Goal: Book appointment/travel/reservation

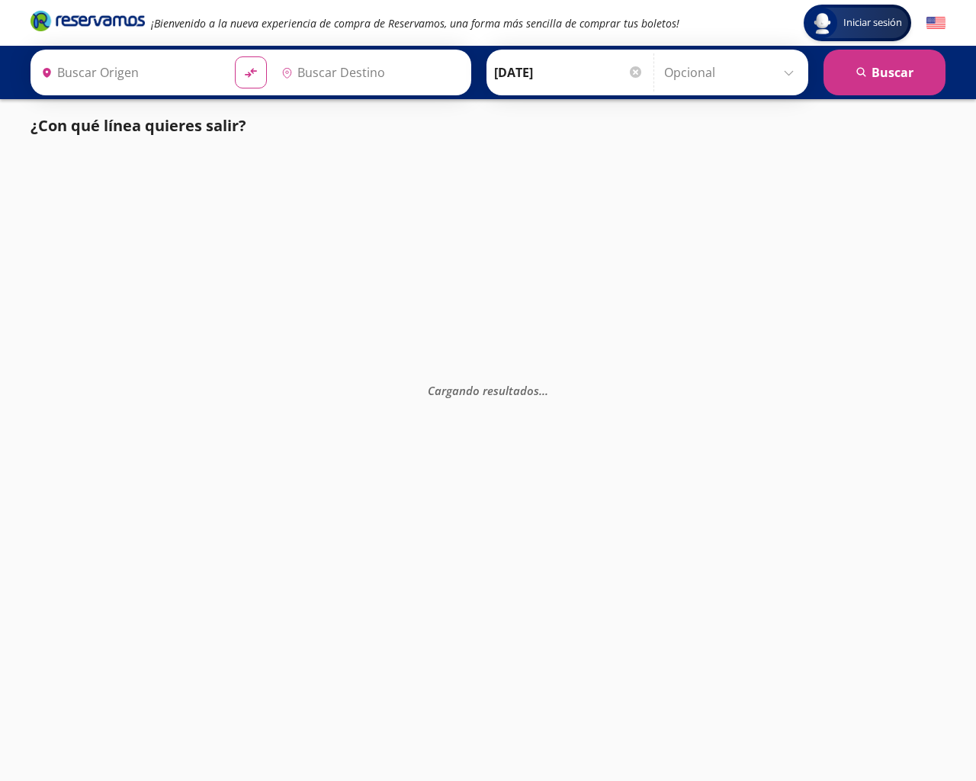
type input "[GEOGRAPHIC_DATA], [GEOGRAPHIC_DATA]"
type input "Guadalajara, Jalisco"
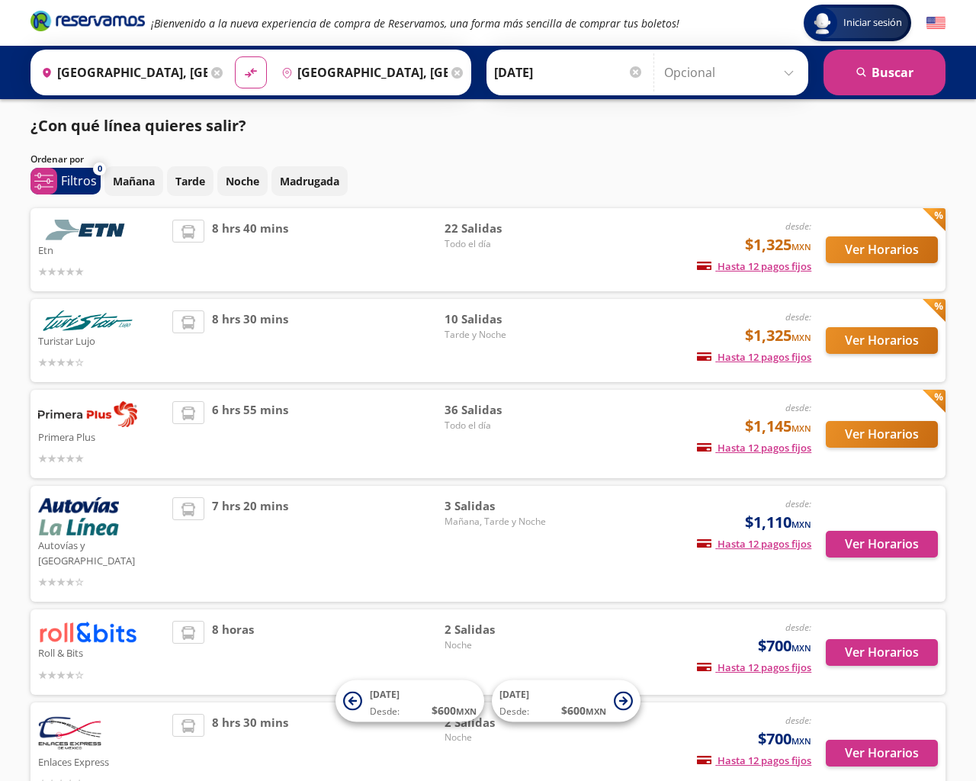
scroll to position [200, 0]
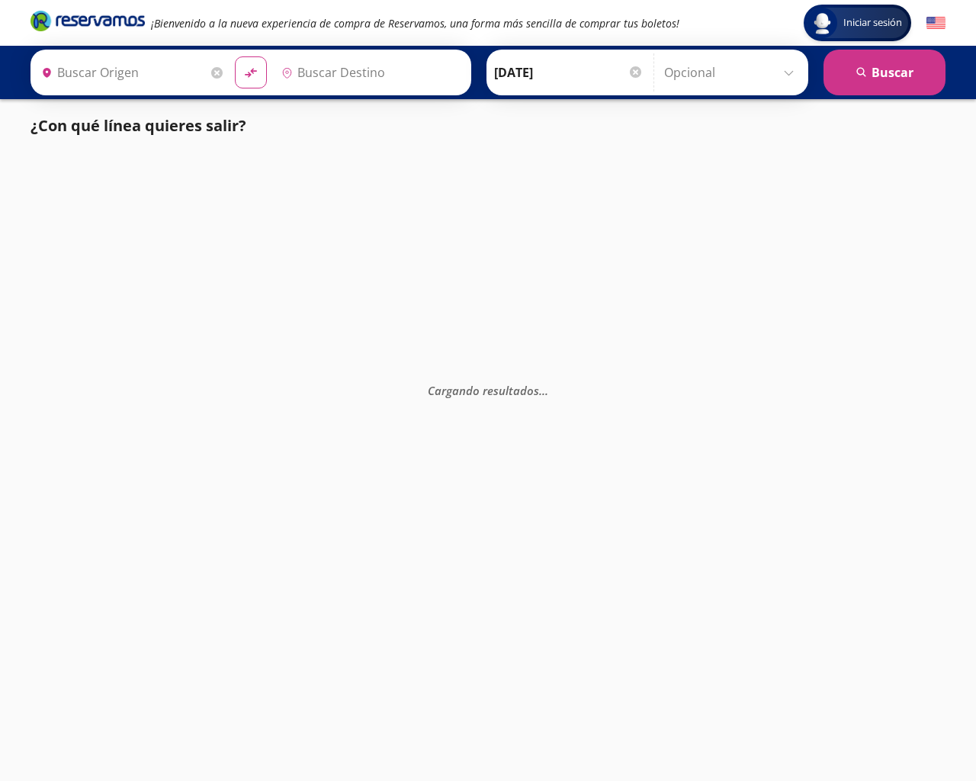
type input "[GEOGRAPHIC_DATA], [GEOGRAPHIC_DATA]"
type input "Santiago de Querétaro, [GEOGRAPHIC_DATA]"
